Goal: Navigation & Orientation: Find specific page/section

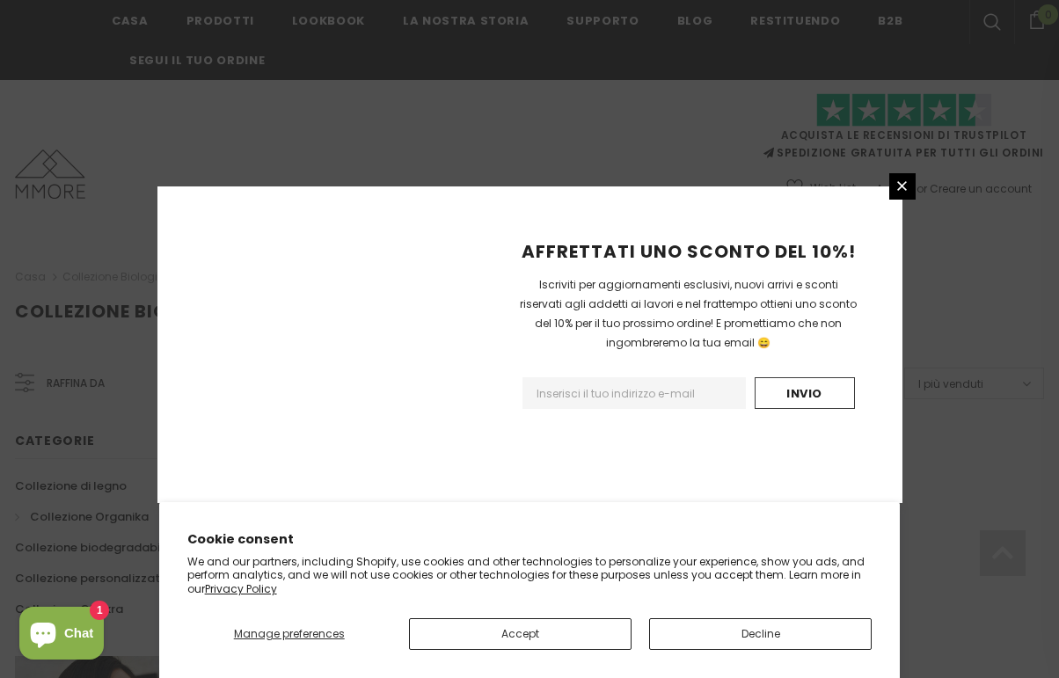
scroll to position [1161, 0]
